Goal: Navigation & Orientation: Go to known website

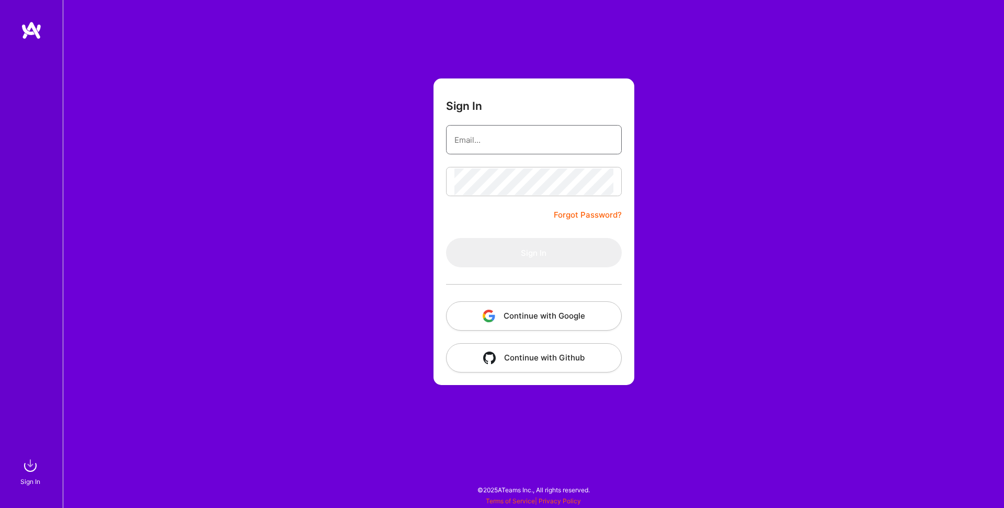
click at [514, 136] on input "email" at bounding box center [533, 140] width 159 height 27
type input "[EMAIL_ADDRESS][DOMAIN_NAME]"
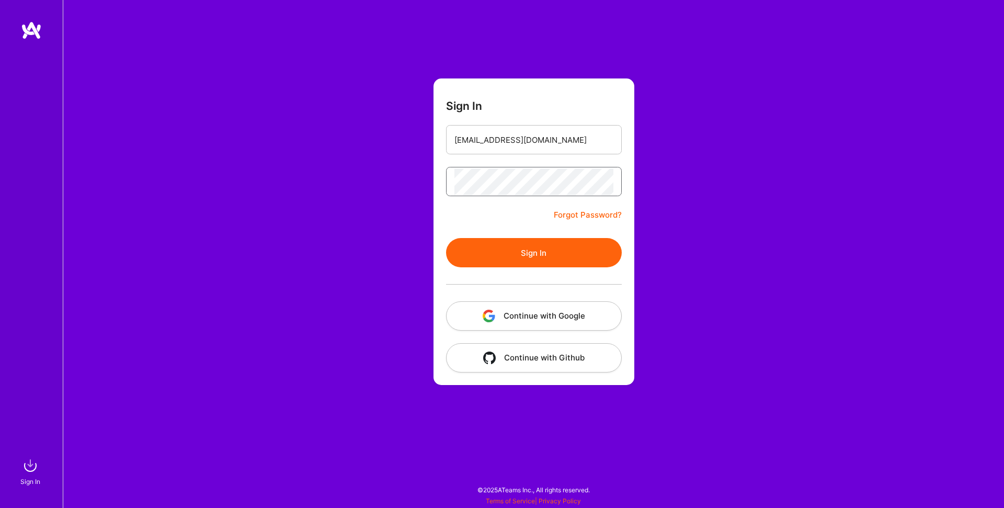
click at [446, 238] on button "Sign In" at bounding box center [534, 252] width 176 height 29
